Goal: Task Accomplishment & Management: Complete application form

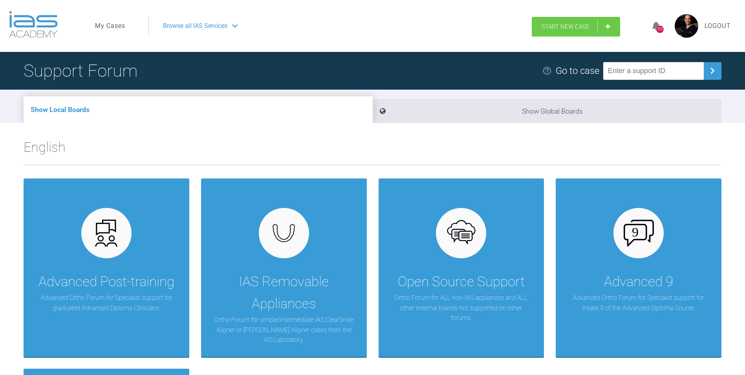
click at [582, 25] on span "Start New Case" at bounding box center [566, 26] width 48 height 7
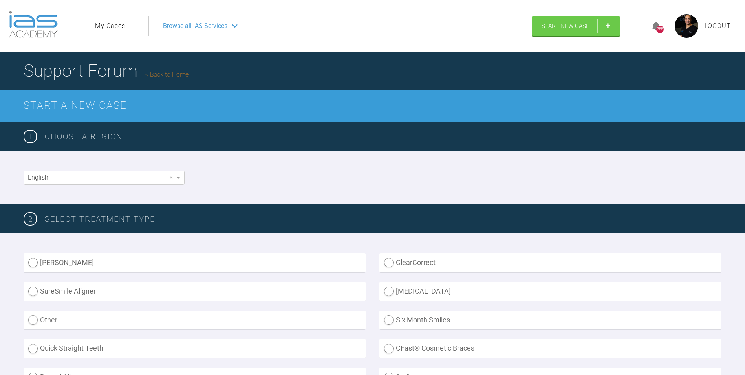
scroll to position [79, 0]
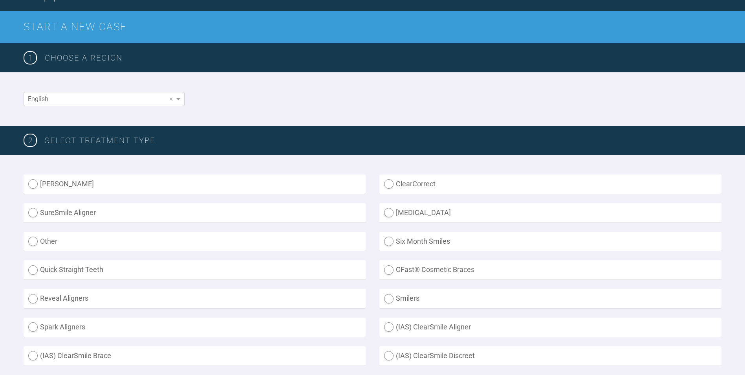
click at [38, 242] on label "Other" at bounding box center [195, 241] width 342 height 19
radio input "true"
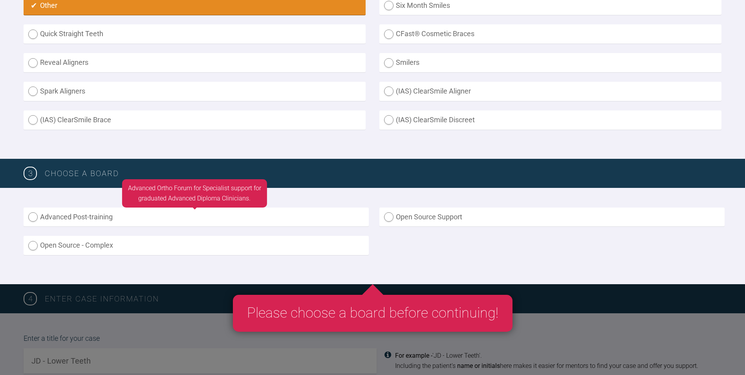
click at [71, 215] on label "Advanced Post-training" at bounding box center [196, 216] width 345 height 19
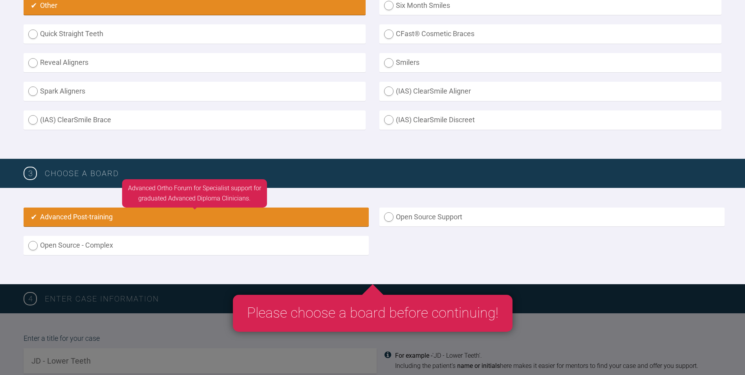
radio input "true"
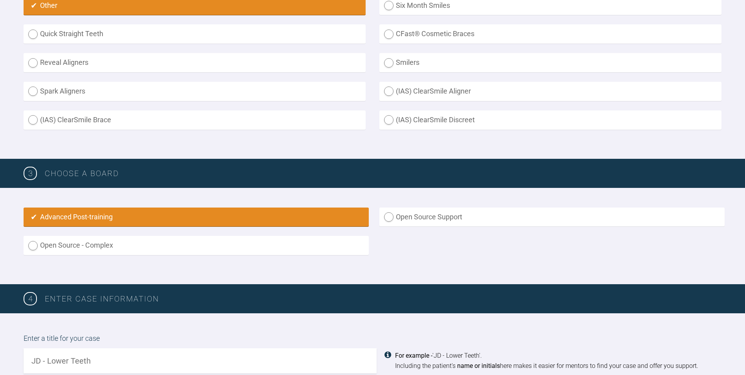
scroll to position [523, 0]
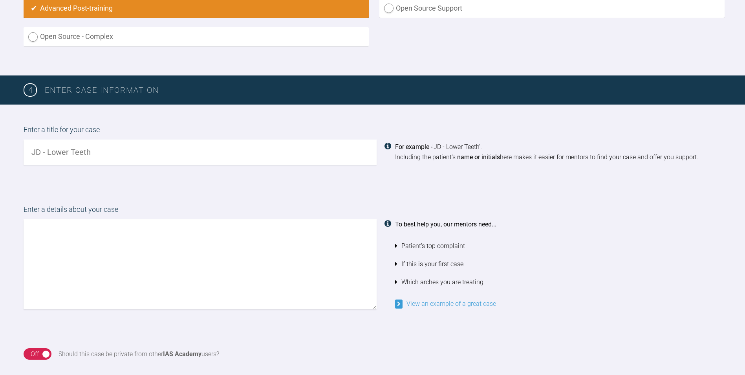
click at [119, 151] on input "text" at bounding box center [200, 151] width 353 height 25
type input "OH-Child Ortho"
click at [87, 252] on textarea at bounding box center [200, 264] width 353 height 90
type textarea "P"
type textarea "Ross See attached ADP, photos and rads RGds Bim"
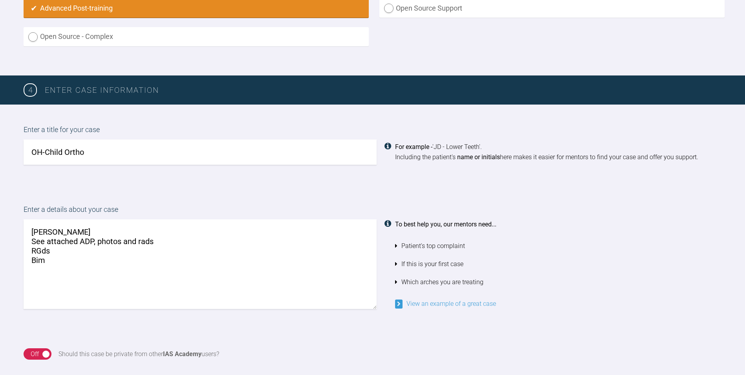
click at [64, 152] on input "OH-Child Ortho" at bounding box center [200, 151] width 353 height 25
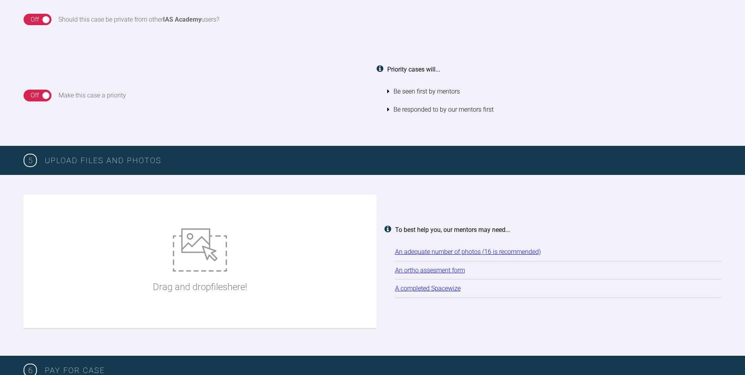
scroll to position [876, 0]
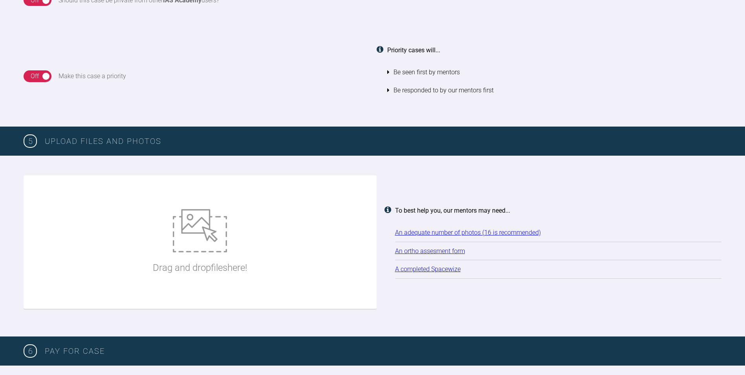
type input "OH-Child Fixed Ortho"
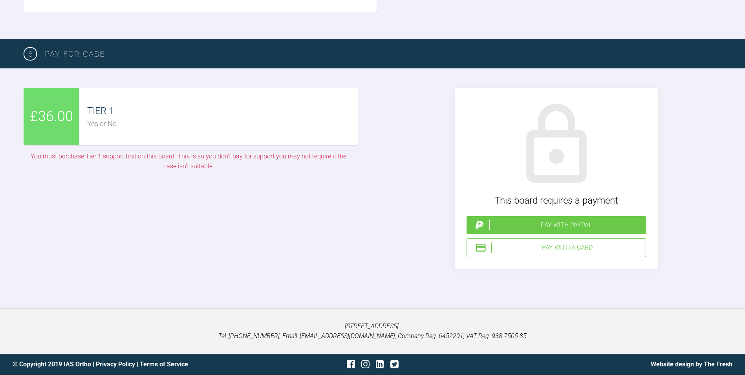
scroll to position [1858, 0]
click at [572, 257] on div "Pay with a Card" at bounding box center [556, 247] width 179 height 19
click at [569, 253] on div "Pay with a Card" at bounding box center [566, 247] width 151 height 10
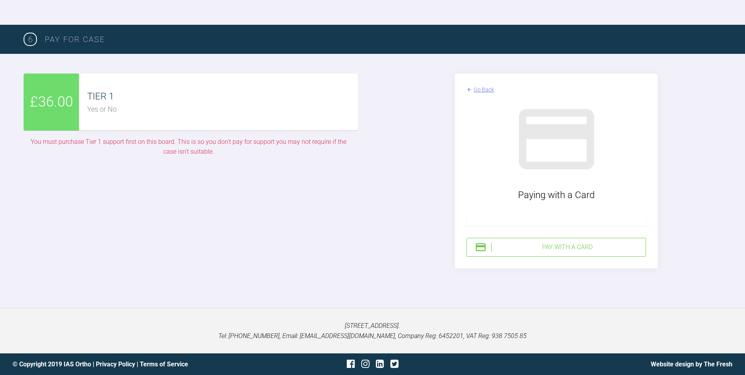
click at [53, 113] on span "£36.00" at bounding box center [51, 102] width 43 height 23
click at [533, 243] on div "Pay with a Card" at bounding box center [566, 247] width 151 height 10
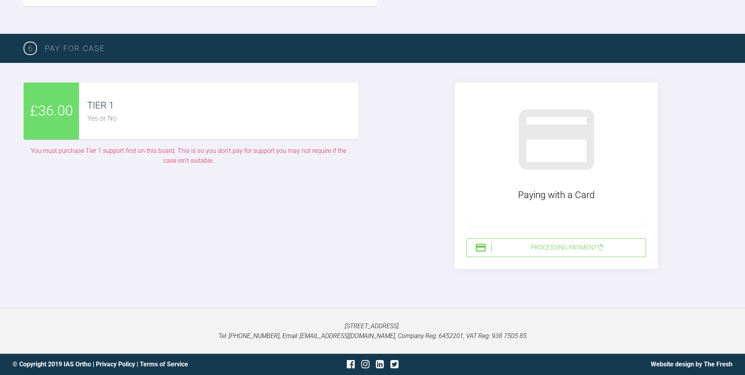
scroll to position [1913, 0]
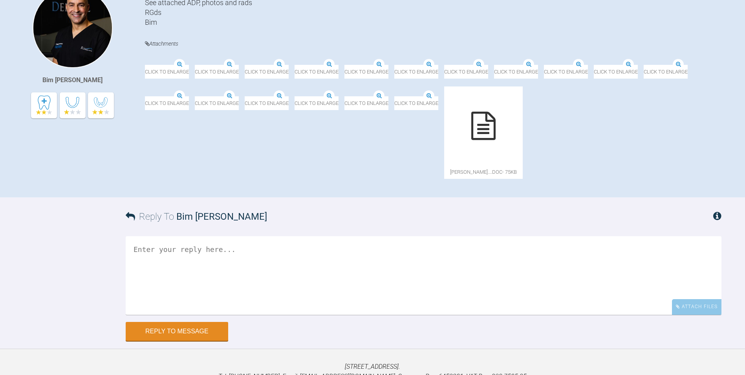
scroll to position [316, 0]
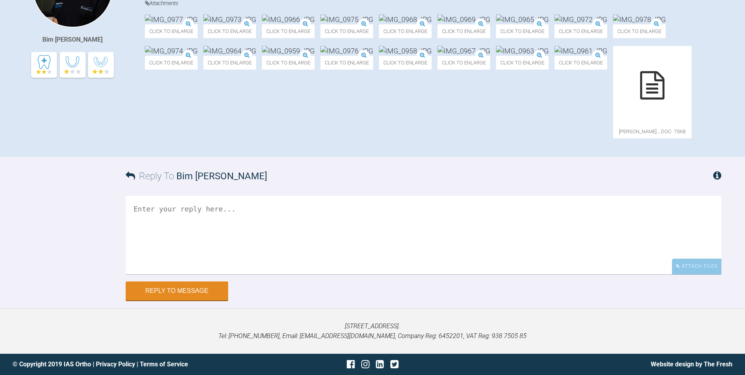
click at [176, 251] on textarea at bounding box center [424, 235] width 596 height 79
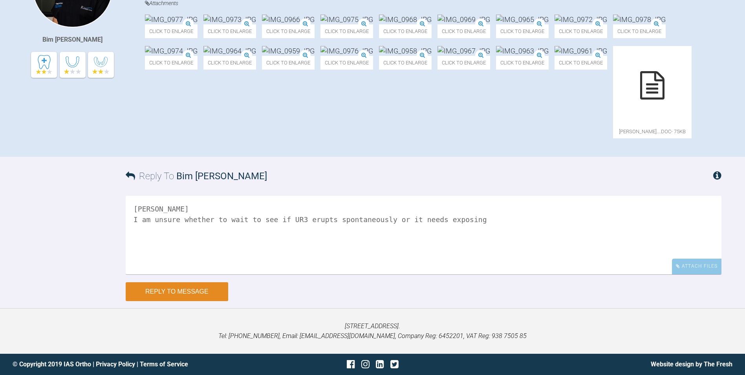
type textarea "Ross I am unsure whether to wait to see if UR3 erupts spontaneously or it needs…"
click at [172, 301] on button "Reply to Message" at bounding box center [177, 291] width 102 height 19
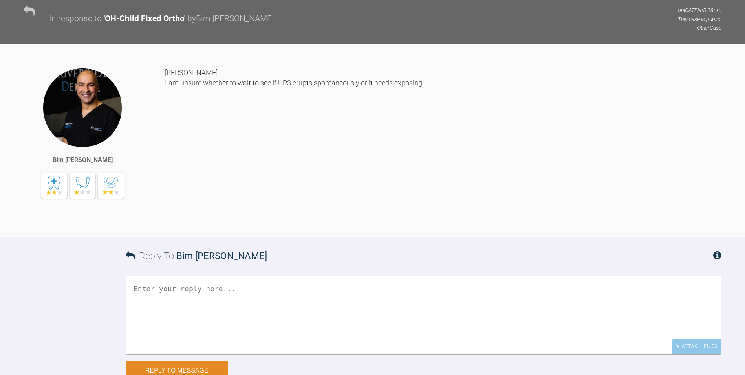
scroll to position [481, 0]
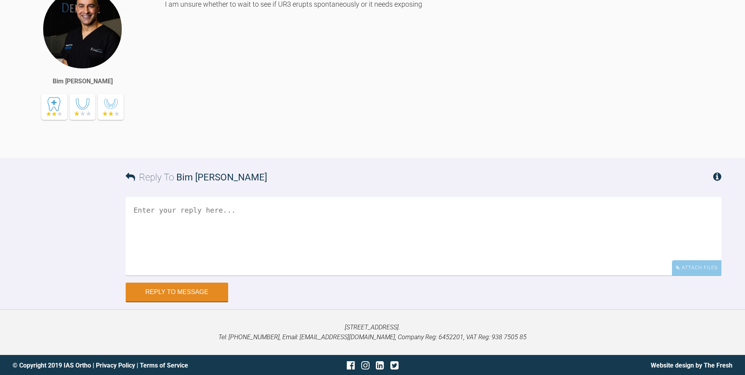
click at [359, 139] on div "Ross I am unsure whether to wait to see if UR3 erupts spontaneously or it needs…" at bounding box center [443, 67] width 556 height 157
click at [336, 119] on div "Ross I am unsure whether to wait to see if UR3 erupts spontaneously or it needs…" at bounding box center [443, 67] width 556 height 157
click at [256, 275] on textarea at bounding box center [424, 236] width 596 height 79
click at [156, 275] on textarea "alsore the lower 7s" at bounding box center [424, 236] width 596 height 79
click at [156, 275] on textarea "also the lower 7s" at bounding box center [424, 236] width 596 height 79
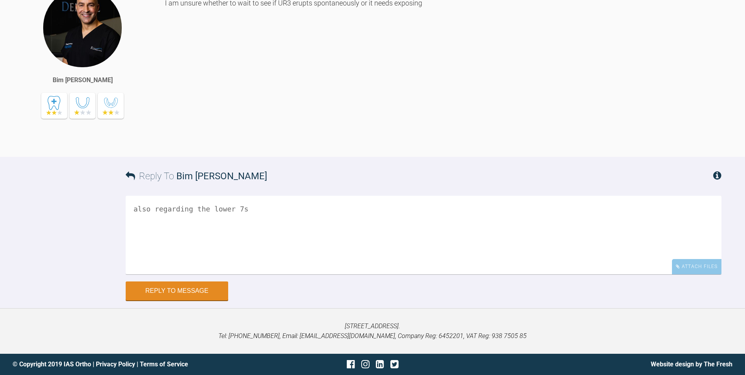
scroll to position [598, 0]
type textarea "also regarding the lower 7s"
click at [194, 289] on button "Reply to Message" at bounding box center [177, 291] width 102 height 19
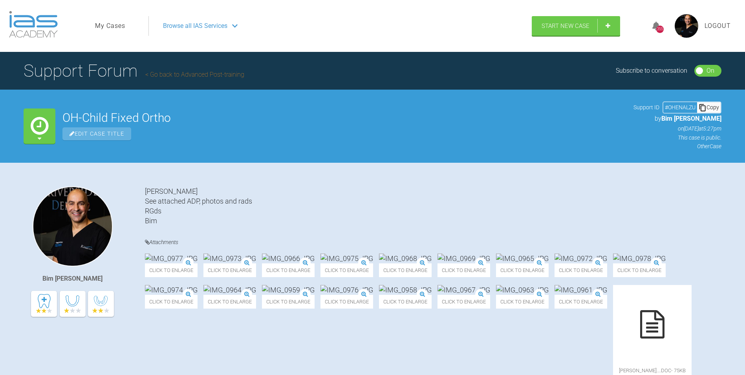
scroll to position [118, 0]
